Goal: Navigation & Orientation: Find specific page/section

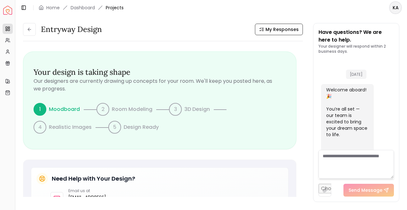
scroll to position [357, 0]
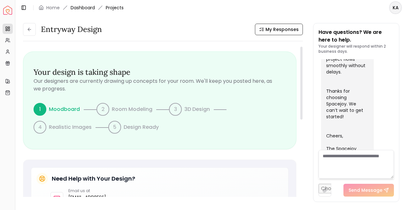
click at [89, 6] on link "Dashboard" at bounding box center [83, 7] width 24 height 6
